Goal: Information Seeking & Learning: Check status

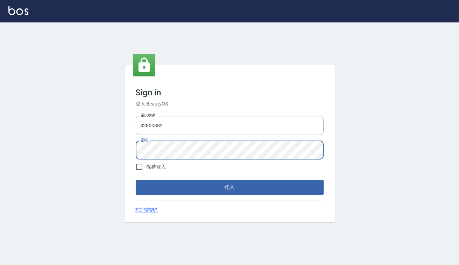
click at [136, 180] on button "登入" at bounding box center [230, 187] width 188 height 15
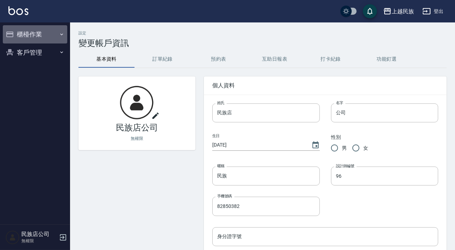
click at [36, 35] on button "櫃檯作業" at bounding box center [35, 34] width 64 height 18
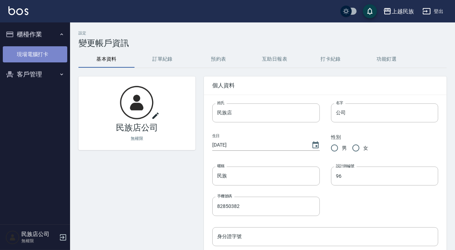
click at [44, 53] on link "現場電腦打卡" at bounding box center [35, 54] width 64 height 16
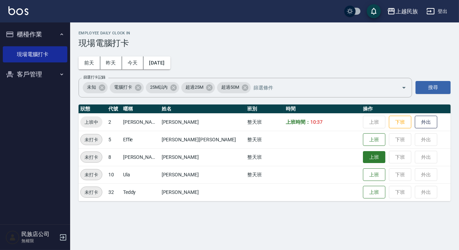
click at [363, 157] on button "上班" at bounding box center [374, 157] width 22 height 12
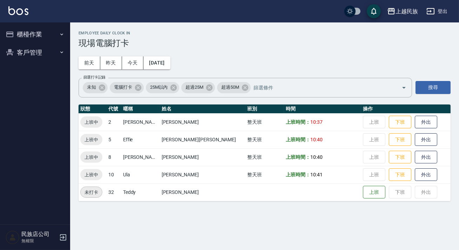
click at [443, 15] on button "登出" at bounding box center [436, 11] width 27 height 13
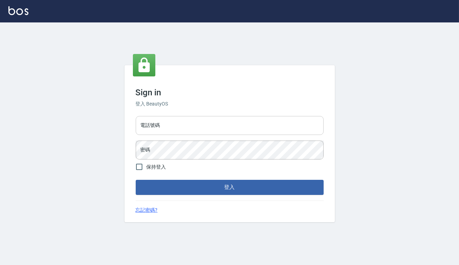
click at [183, 123] on input "電話號碼" at bounding box center [230, 125] width 188 height 19
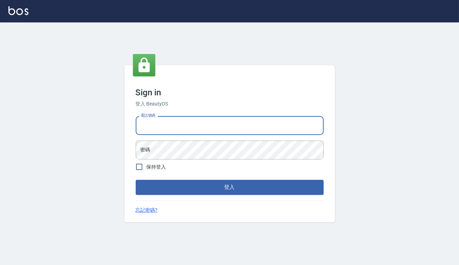
type input "0938917261"
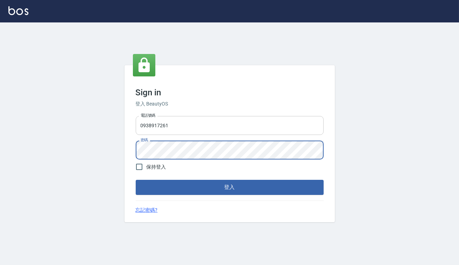
click at [136, 180] on button "登入" at bounding box center [230, 187] width 188 height 15
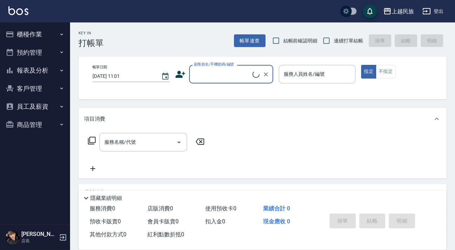
click at [17, 25] on ul "櫃檯作業 打帳單 帳單列表 現金收支登錄 材料自購登錄 每日結帳 排班表 現場電腦打卡 預約管理 預約管理 單日預約紀錄 單週預約紀錄 報表及分析 報表目錄 …" at bounding box center [35, 79] width 64 height 114
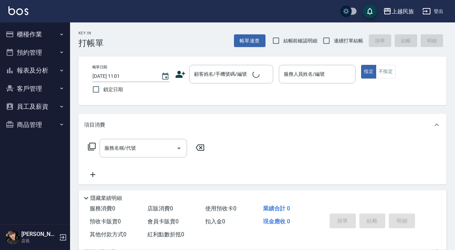
click at [21, 31] on button "櫃檯作業" at bounding box center [35, 34] width 64 height 18
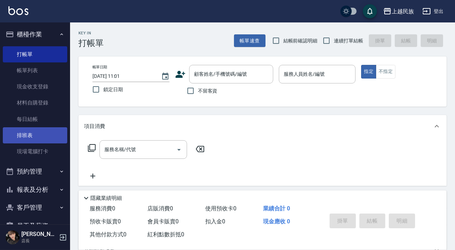
click at [35, 128] on link "排班表" at bounding box center [35, 135] width 64 height 16
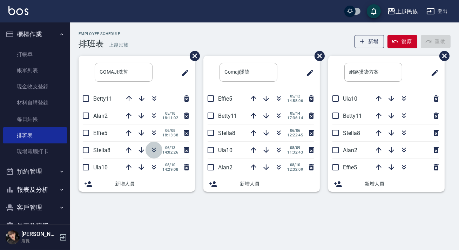
click at [150, 149] on icon "button" at bounding box center [154, 150] width 8 height 8
click at [375, 48] on div "Employee Schedule 排班表 — 上越民族 新增 復原 重做" at bounding box center [265, 40] width 372 height 17
click at [375, 46] on button "新增" at bounding box center [369, 41] width 30 height 13
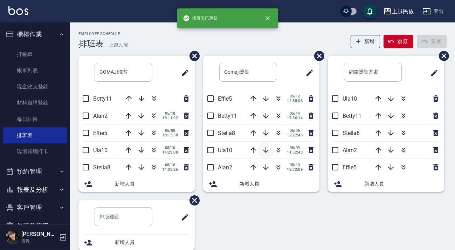
scroll to position [11, 0]
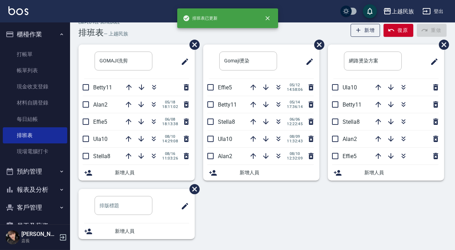
drag, startPoint x: 121, startPoint y: 200, endPoint x: 141, endPoint y: 186, distance: 24.2
click at [121, 201] on input "text" at bounding box center [124, 205] width 58 height 19
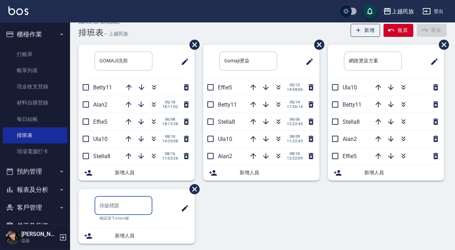
scroll to position [16, 0]
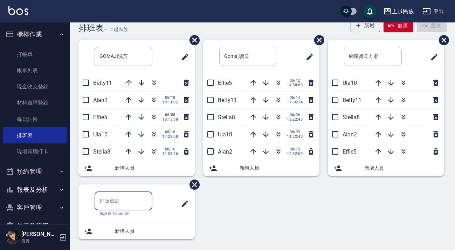
type input "f"
type input "Fun now洗剪"
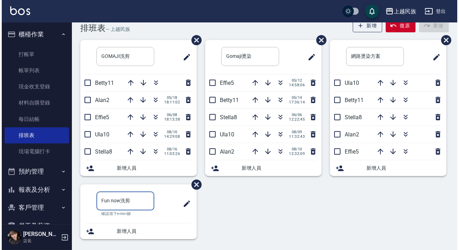
scroll to position [11, 0]
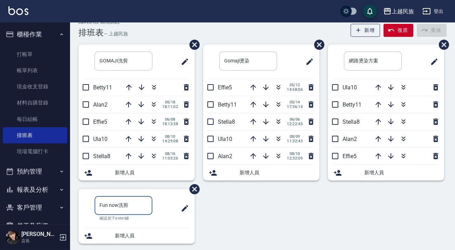
click at [123, 232] on span "新增人員" at bounding box center [152, 235] width 74 height 7
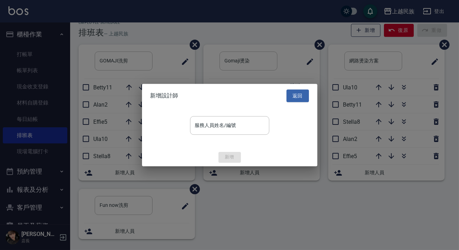
click at [203, 122] on div "服務人員姓名/編號 服務人員姓名/編號" at bounding box center [229, 125] width 79 height 19
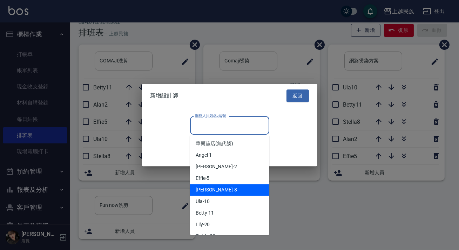
click at [220, 192] on div "Stella -8" at bounding box center [229, 190] width 79 height 12
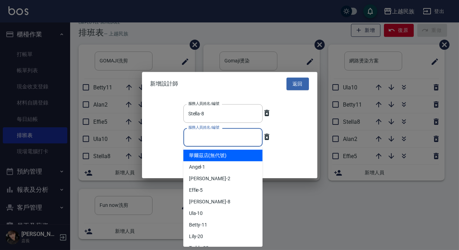
click at [225, 138] on input "服務人員姓名/編號" at bounding box center [222, 137] width 73 height 12
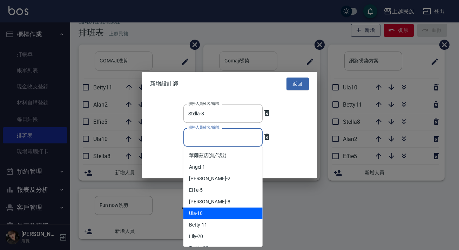
click at [223, 209] on div "Ula -10" at bounding box center [222, 214] width 79 height 12
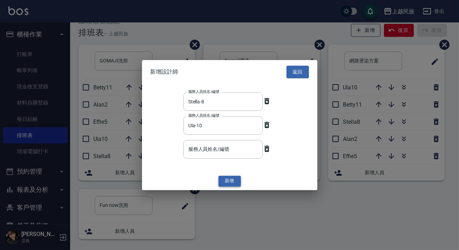
click at [223, 181] on button "新增" at bounding box center [229, 181] width 22 height 11
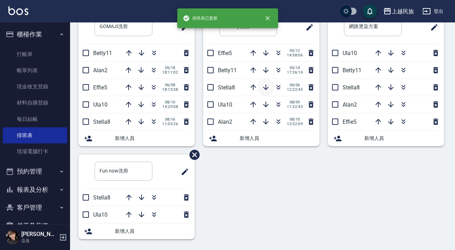
scroll to position [0, 0]
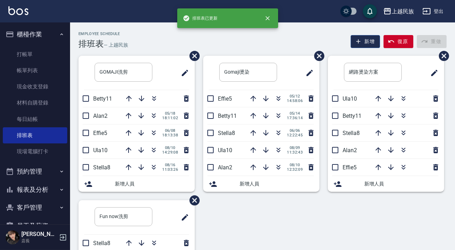
click at [359, 42] on icon "button" at bounding box center [358, 41] width 7 height 7
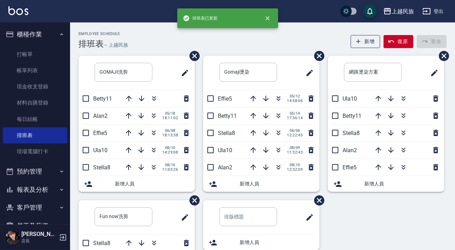
scroll to position [46, 0]
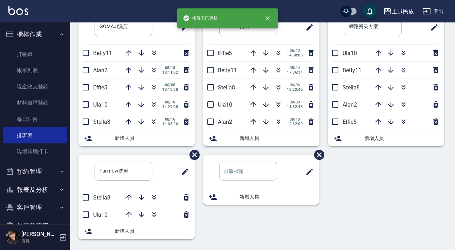
click at [252, 176] on input "text" at bounding box center [248, 171] width 58 height 19
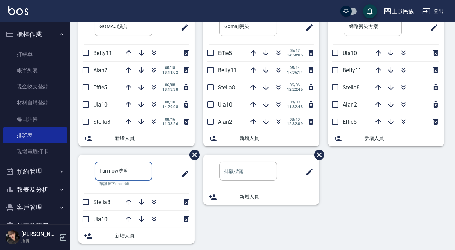
drag, startPoint x: 99, startPoint y: 171, endPoint x: 117, endPoint y: 171, distance: 17.5
click at [117, 171] on input "Fun now洗剪" at bounding box center [124, 171] width 58 height 19
click at [229, 168] on input "text" at bounding box center [248, 171] width 58 height 19
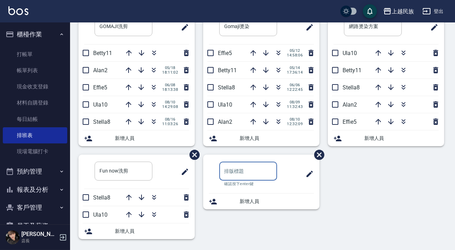
paste input "Fun now"
drag, startPoint x: 269, startPoint y: 161, endPoint x: 249, endPoint y: 161, distance: 20.3
click at [249, 162] on input "Fun now" at bounding box center [248, 171] width 58 height 19
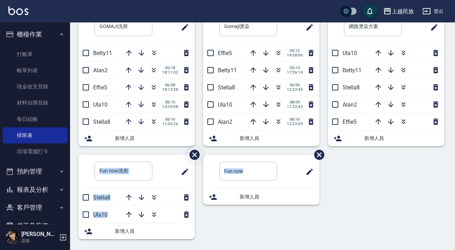
drag, startPoint x: 281, startPoint y: 158, endPoint x: 202, endPoint y: 156, distance: 79.3
click at [200, 155] on div "GOMAJI洗剪 ​ Betty11 Alan2 05/18 18:11:02 Effie5 06/08 18:13:38 Ula10 08/10 14:29…" at bounding box center [258, 128] width 377 height 237
click at [259, 171] on input "Fun now" at bounding box center [248, 171] width 58 height 19
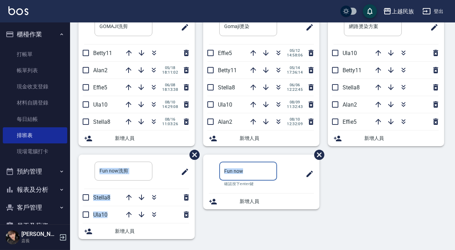
click at [245, 172] on input "Fun now" at bounding box center [248, 171] width 58 height 19
type input "Fun now洗"
click at [253, 203] on div "新增人員" at bounding box center [261, 201] width 116 height 16
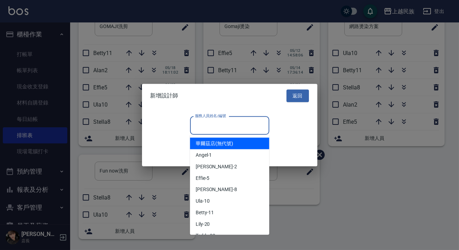
click at [233, 129] on input "服務人員姓名/編號" at bounding box center [229, 125] width 73 height 12
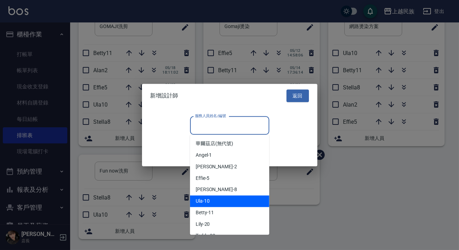
click at [232, 197] on div "Ula -10" at bounding box center [229, 202] width 79 height 12
click at [232, 197] on div at bounding box center [229, 125] width 459 height 250
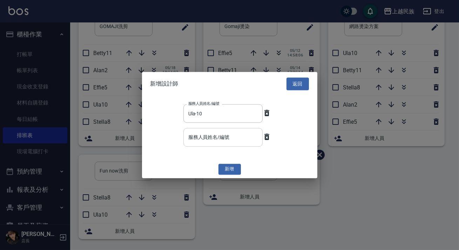
click at [220, 129] on div "服務人員姓名/編號" at bounding box center [222, 137] width 79 height 19
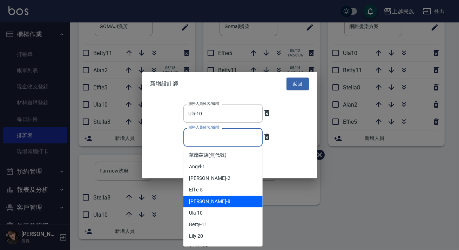
click at [216, 201] on div "Stella -8" at bounding box center [222, 202] width 79 height 12
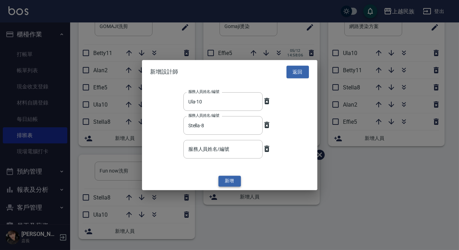
click at [224, 182] on button "新增" at bounding box center [229, 181] width 22 height 11
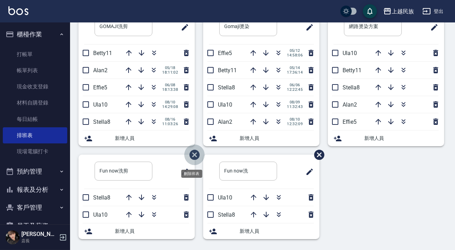
click at [192, 159] on icon "刪除班表" at bounding box center [195, 155] width 12 height 12
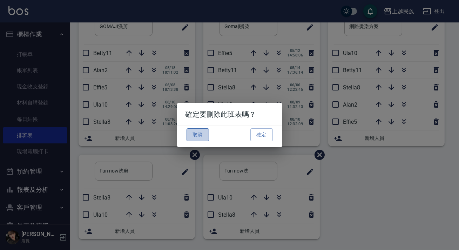
click at [195, 131] on button "取消" at bounding box center [197, 134] width 22 height 13
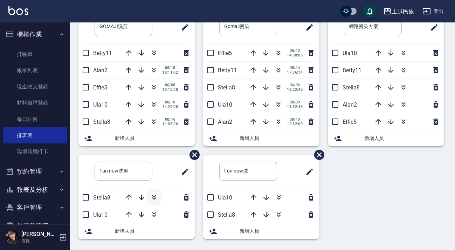
click at [154, 197] on icon "button" at bounding box center [154, 197] width 8 height 8
click at [191, 153] on icon "刪除班表" at bounding box center [195, 155] width 10 height 10
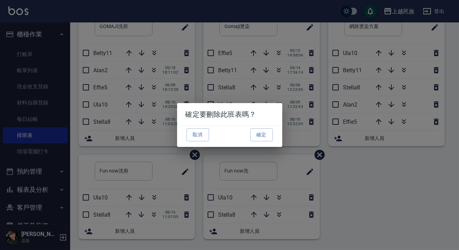
click at [266, 136] on button "確定" at bounding box center [261, 134] width 22 height 13
type input "Fun now洗"
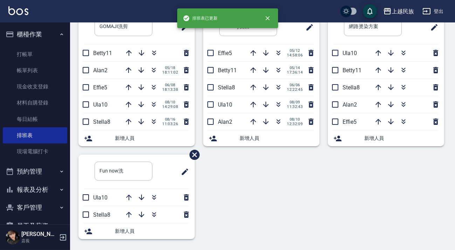
scroll to position [0, 0]
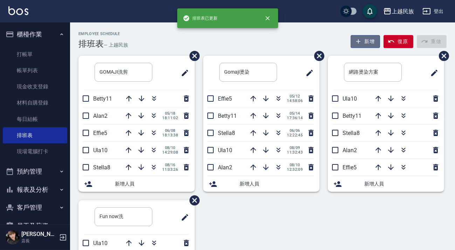
click at [376, 42] on button "新增" at bounding box center [366, 41] width 30 height 13
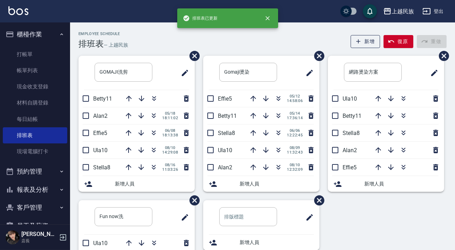
scroll to position [46, 0]
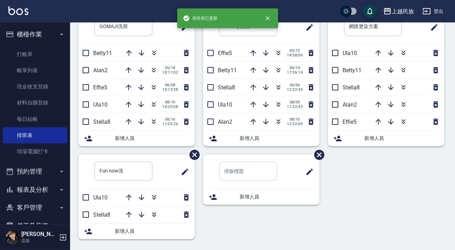
click at [248, 166] on input "text" at bounding box center [248, 171] width 58 height 19
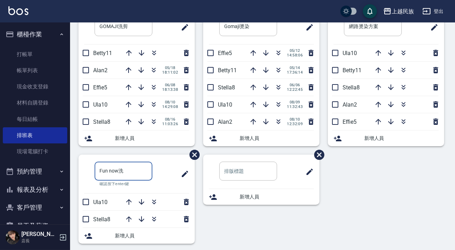
drag, startPoint x: 127, startPoint y: 174, endPoint x: 100, endPoint y: 171, distance: 26.7
click at [100, 171] on input "Fun now洗" at bounding box center [124, 171] width 58 height 19
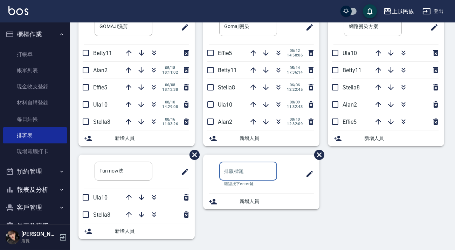
click at [233, 168] on input "text" at bounding box center [248, 171] width 58 height 19
paste input "Fun now洗"
type input "Fun now洗剪"
click at [233, 202] on div "新增人員" at bounding box center [261, 201] width 116 height 16
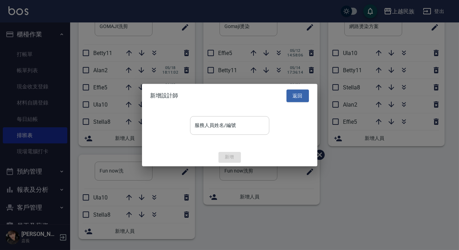
click at [239, 131] on input "服務人員姓名/編號" at bounding box center [229, 125] width 73 height 12
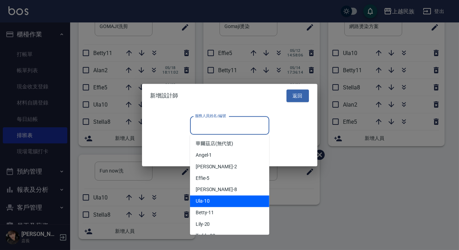
click at [235, 201] on div "Ula -10" at bounding box center [229, 202] width 79 height 12
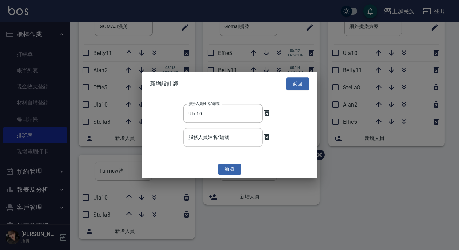
click at [225, 145] on div "服務人員姓名/編號" at bounding box center [222, 137] width 79 height 19
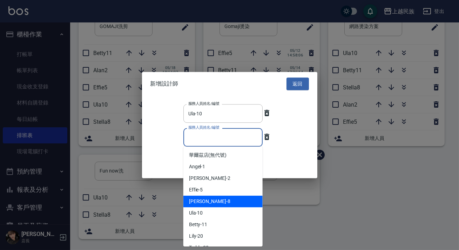
click at [225, 198] on div "Stella -8" at bounding box center [222, 202] width 79 height 12
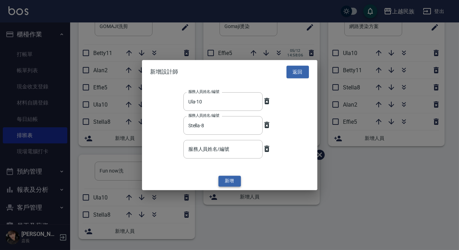
click at [231, 178] on button "新增" at bounding box center [229, 181] width 22 height 11
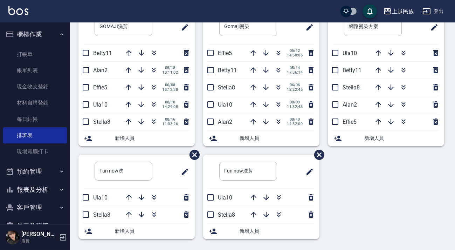
scroll to position [0, 0]
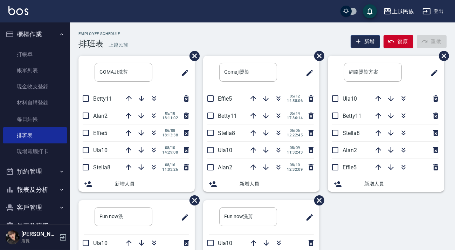
click at [377, 42] on button "新增" at bounding box center [366, 41] width 30 height 13
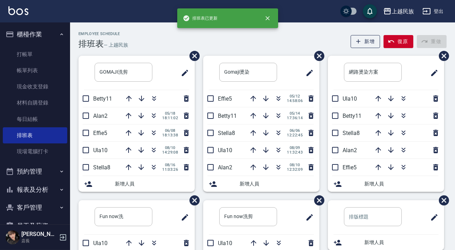
scroll to position [46, 0]
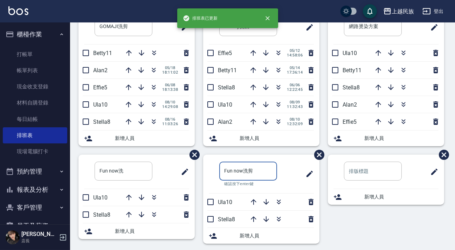
drag, startPoint x: 221, startPoint y: 171, endPoint x: 249, endPoint y: 170, distance: 27.7
click at [249, 170] on input "Fun now洗剪" at bounding box center [248, 171] width 58 height 19
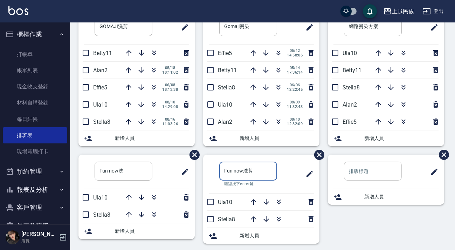
click at [352, 163] on input "text" at bounding box center [373, 171] width 58 height 19
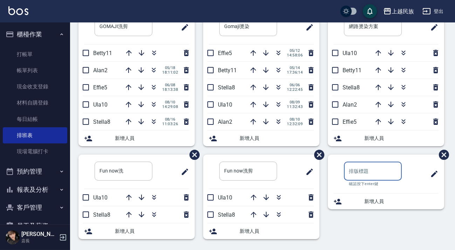
paste input "Fun now洗"
type input "Fun now燙染"
click at [372, 203] on div "新增人員" at bounding box center [386, 201] width 116 height 16
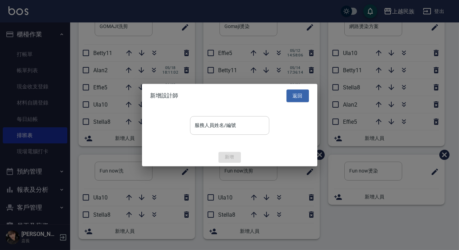
click at [207, 117] on div "服務人員姓名/編號" at bounding box center [229, 125] width 79 height 19
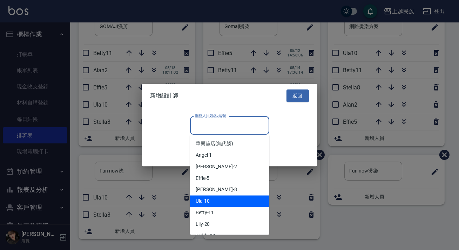
click at [225, 202] on div "Ula -10" at bounding box center [229, 202] width 79 height 12
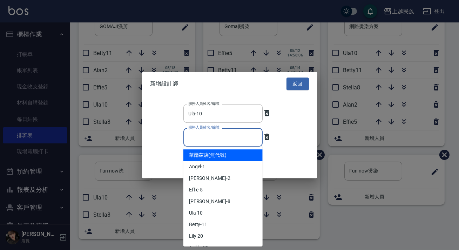
click at [233, 131] on input "服務人員姓名/編號" at bounding box center [222, 137] width 73 height 12
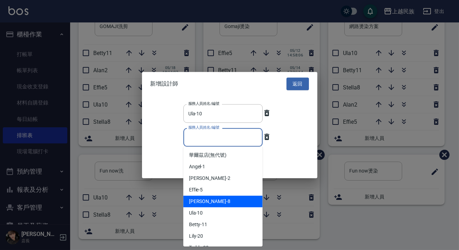
click at [228, 199] on div "Stella -8" at bounding box center [222, 202] width 79 height 12
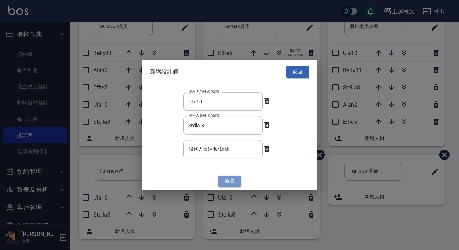
click at [230, 179] on button "新增" at bounding box center [229, 181] width 22 height 11
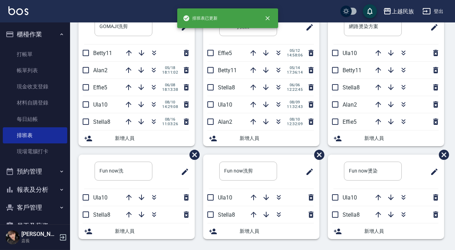
scroll to position [0, 0]
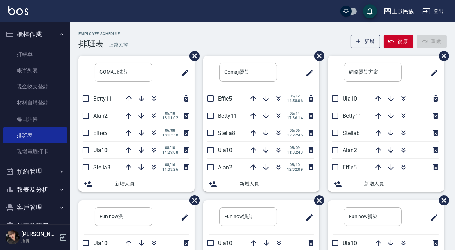
click at [139, 25] on div "Employee Schedule 排班表 — 上越民族 新增 復原 重做 GOMAJI洗剪 ​ Betty11 Alan2 05/18 18:11:02 E…" at bounding box center [262, 158] width 385 height 273
click at [14, 11] on img at bounding box center [18, 10] width 20 height 9
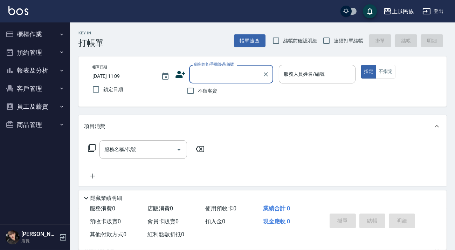
click at [43, 67] on button "報表及分析" at bounding box center [35, 70] width 64 height 18
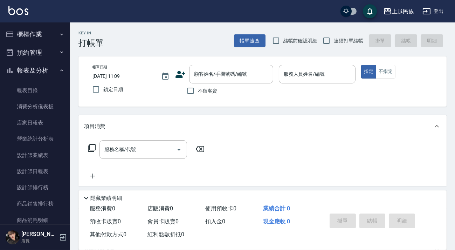
click at [52, 28] on button "櫃檯作業" at bounding box center [35, 34] width 64 height 18
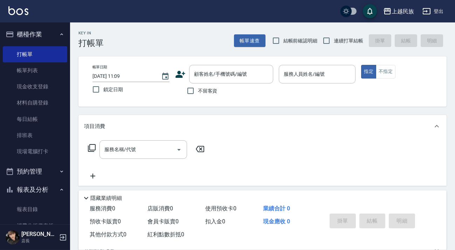
click at [30, 12] on div "上越民族 登出" at bounding box center [227, 11] width 455 height 22
click at [28, 11] on img at bounding box center [18, 10] width 20 height 9
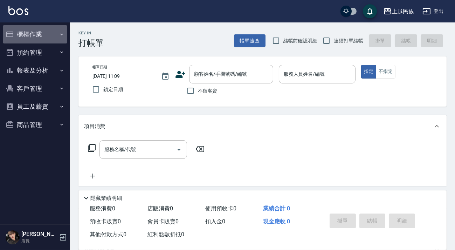
drag, startPoint x: 18, startPoint y: 28, endPoint x: 29, endPoint y: 63, distance: 36.1
click at [19, 28] on button "櫃檯作業" at bounding box center [35, 34] width 64 height 18
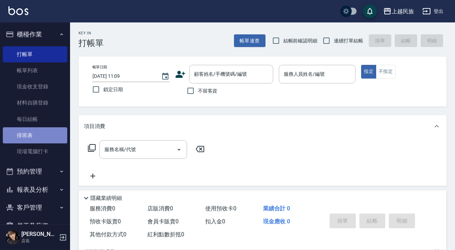
click at [49, 140] on link "排班表" at bounding box center [35, 135] width 64 height 16
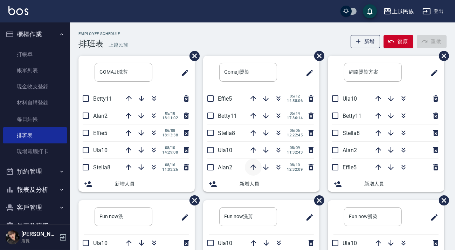
scroll to position [46, 0]
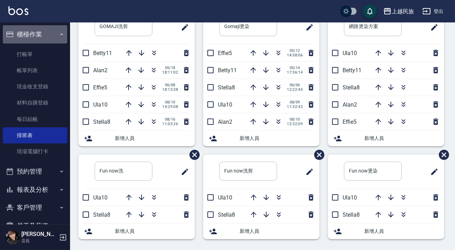
click at [41, 34] on button "櫃檯作業" at bounding box center [35, 34] width 64 height 18
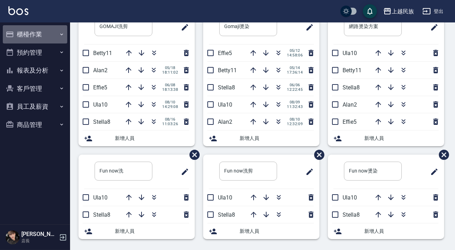
click at [29, 38] on button "櫃檯作業" at bounding box center [35, 34] width 64 height 18
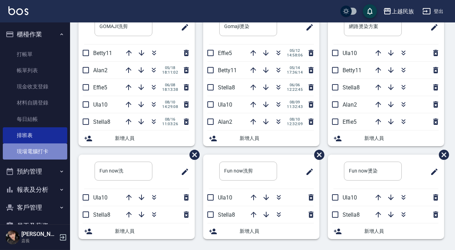
click at [43, 148] on link "現場電腦打卡" at bounding box center [35, 151] width 64 height 16
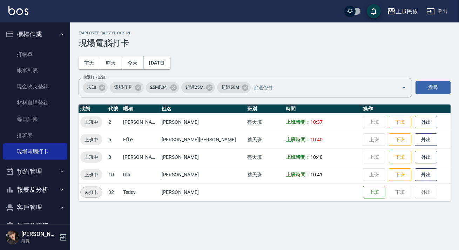
click at [25, 12] on img at bounding box center [18, 10] width 20 height 9
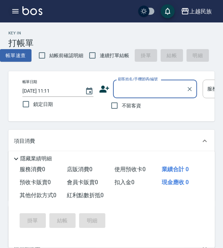
click at [11, 7] on button "button" at bounding box center [15, 11] width 14 height 14
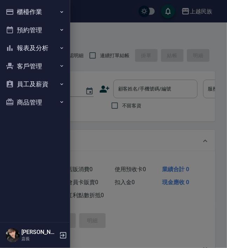
click at [46, 51] on button "報表及分析" at bounding box center [35, 48] width 64 height 18
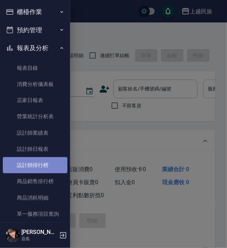
click at [46, 159] on link "設計師排行榜" at bounding box center [35, 165] width 64 height 16
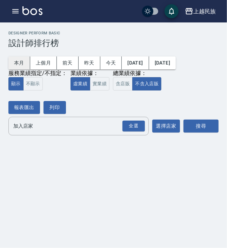
click at [27, 63] on button "本月" at bounding box center [19, 62] width 22 height 13
click at [115, 84] on button "含店販" at bounding box center [123, 84] width 20 height 14
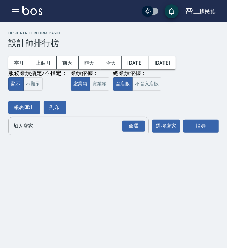
click at [43, 124] on input "加入店家" at bounding box center [73, 126] width 123 height 12
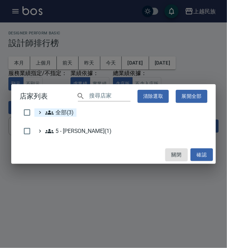
click at [60, 113] on span "全部(3)" at bounding box center [59, 112] width 28 height 8
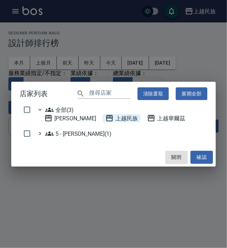
click at [105, 119] on span "上越民族" at bounding box center [121, 118] width 33 height 8
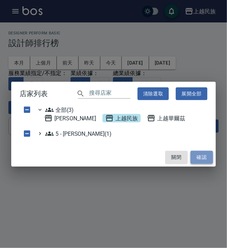
click at [192, 155] on button "確認" at bounding box center [201, 157] width 22 height 13
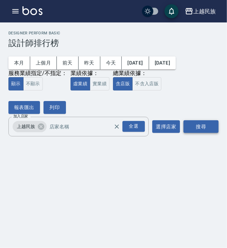
click at [209, 130] on button "搜尋" at bounding box center [200, 126] width 35 height 13
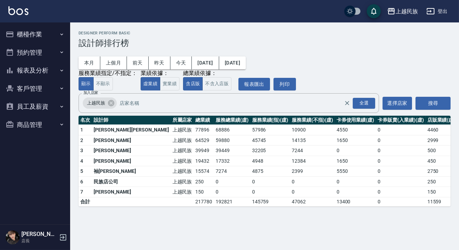
click at [21, 9] on img at bounding box center [18, 10] width 20 height 9
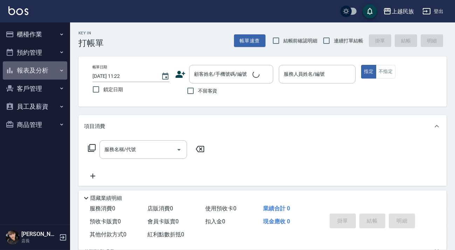
click at [49, 76] on button "報表及分析" at bounding box center [35, 70] width 64 height 18
